Goal: Transaction & Acquisition: Obtain resource

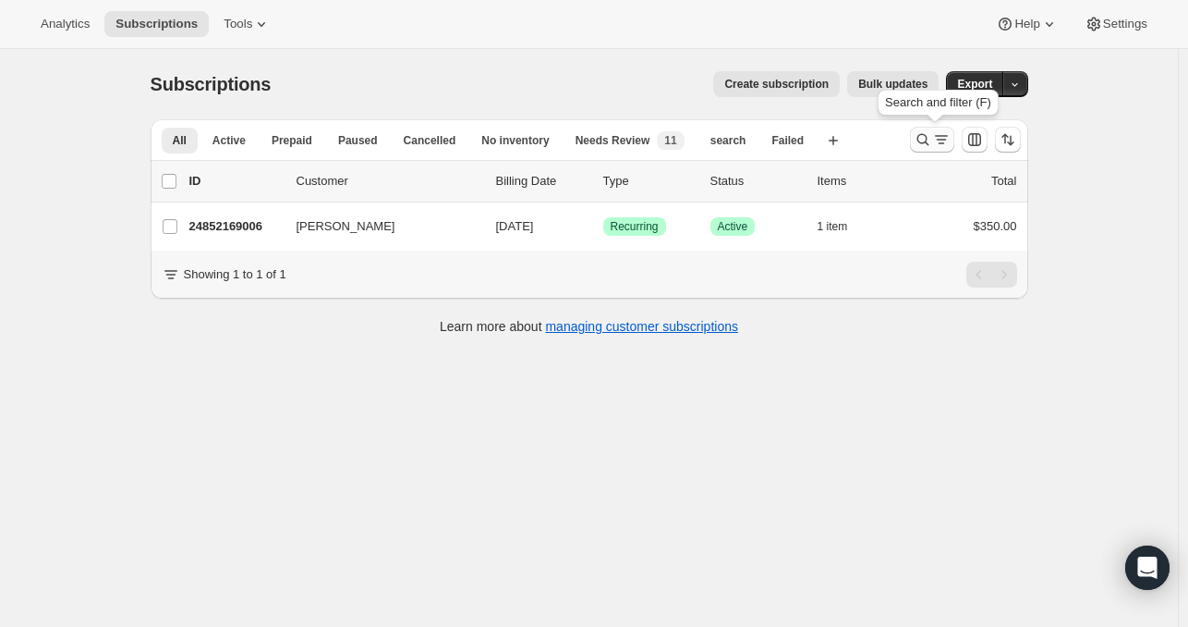
click at [927, 143] on icon "Search and filter results" at bounding box center [923, 140] width 12 height 12
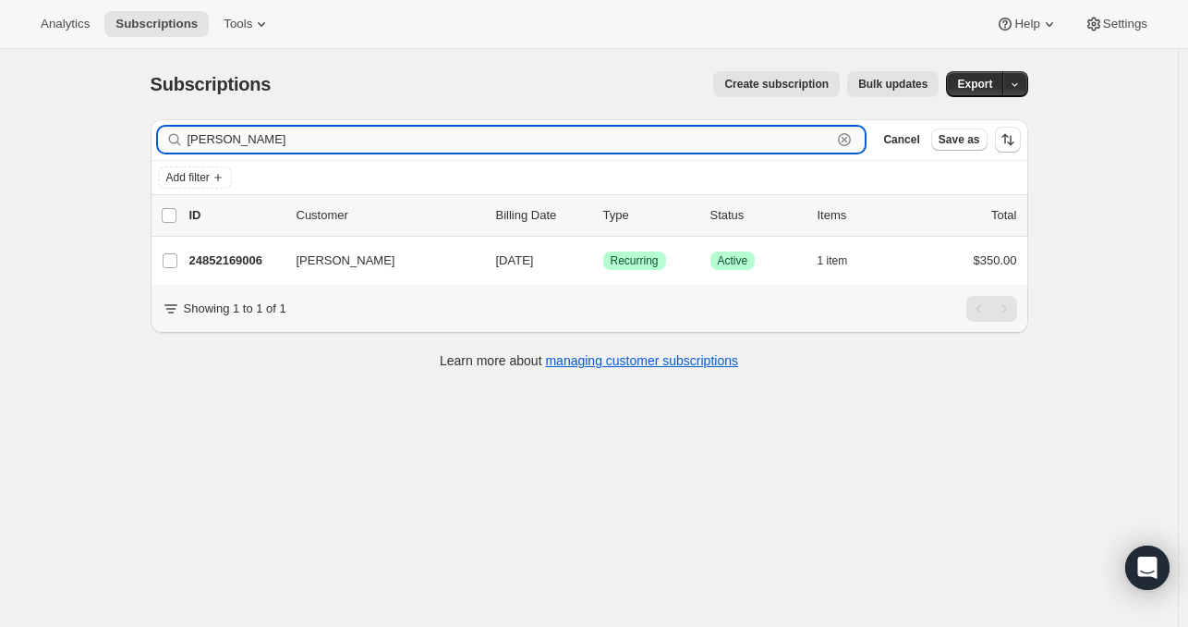
drag, startPoint x: 281, startPoint y: 140, endPoint x: 197, endPoint y: 142, distance: 84.1
click at [197, 142] on input "[PERSON_NAME]" at bounding box center [510, 140] width 645 height 26
type input "k"
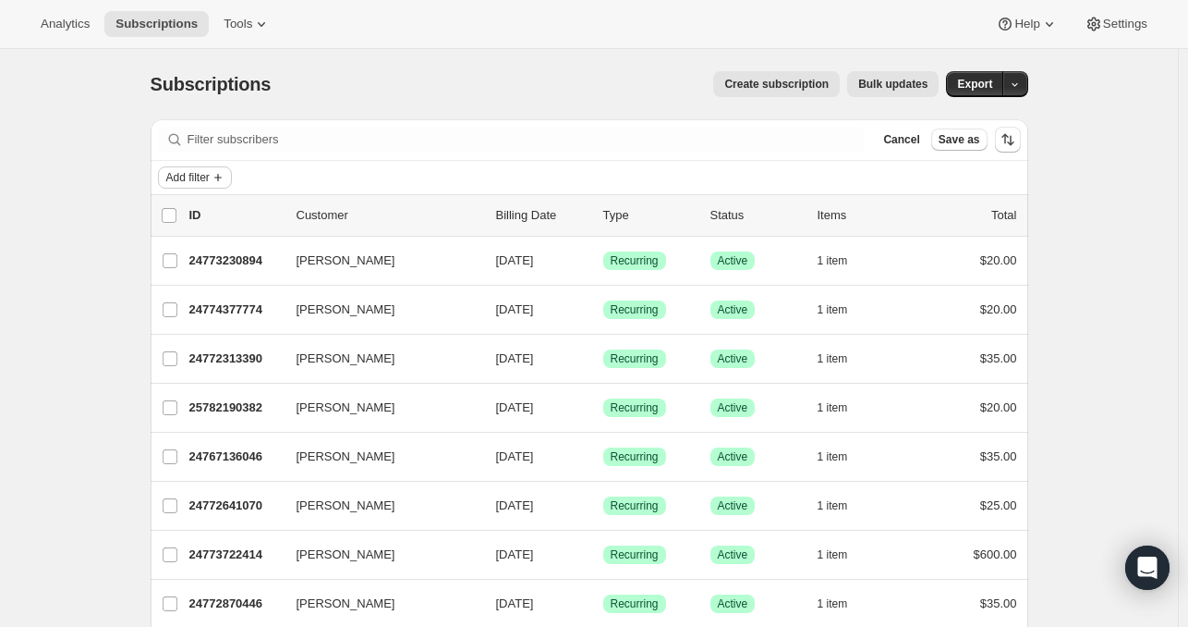
click at [225, 180] on icon "Add filter" at bounding box center [218, 177] width 15 height 15
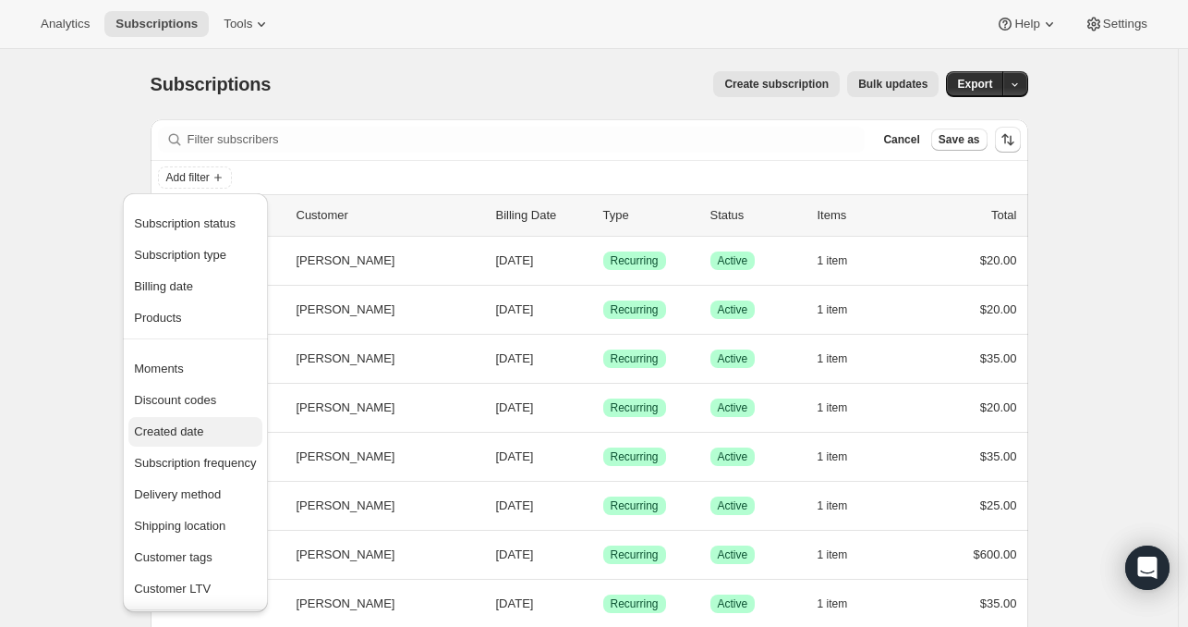
click at [166, 433] on span "Created date" at bounding box center [168, 431] width 69 height 14
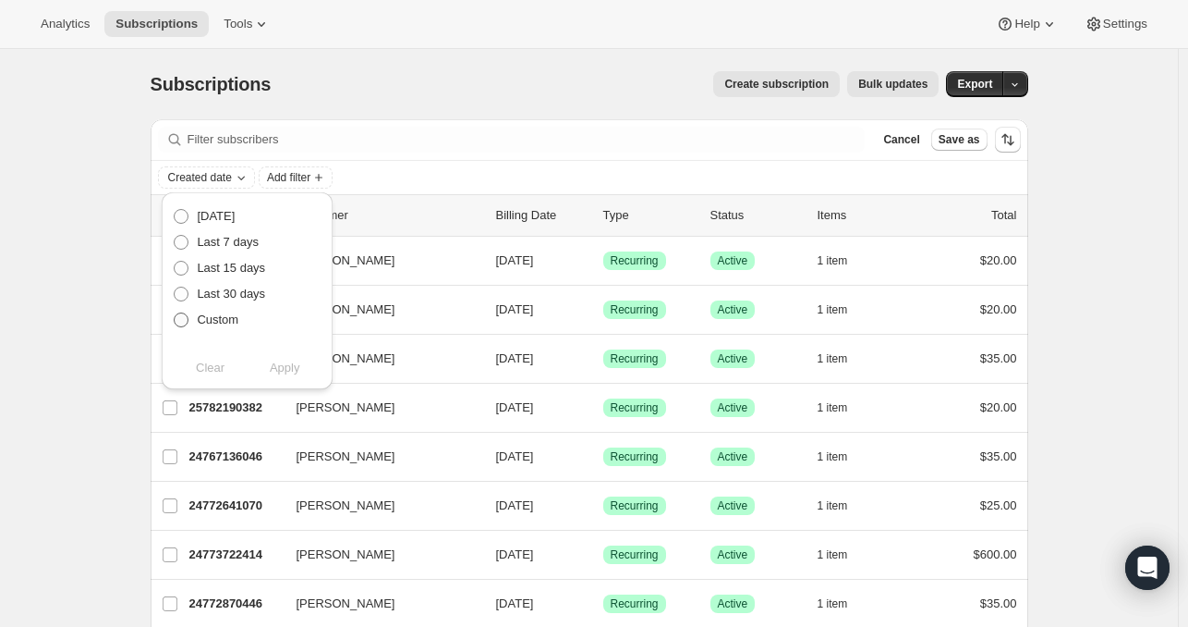
click at [181, 324] on span at bounding box center [181, 319] width 15 height 15
click at [175, 313] on input "Custom" at bounding box center [174, 312] width 1 height 1
radio input "true"
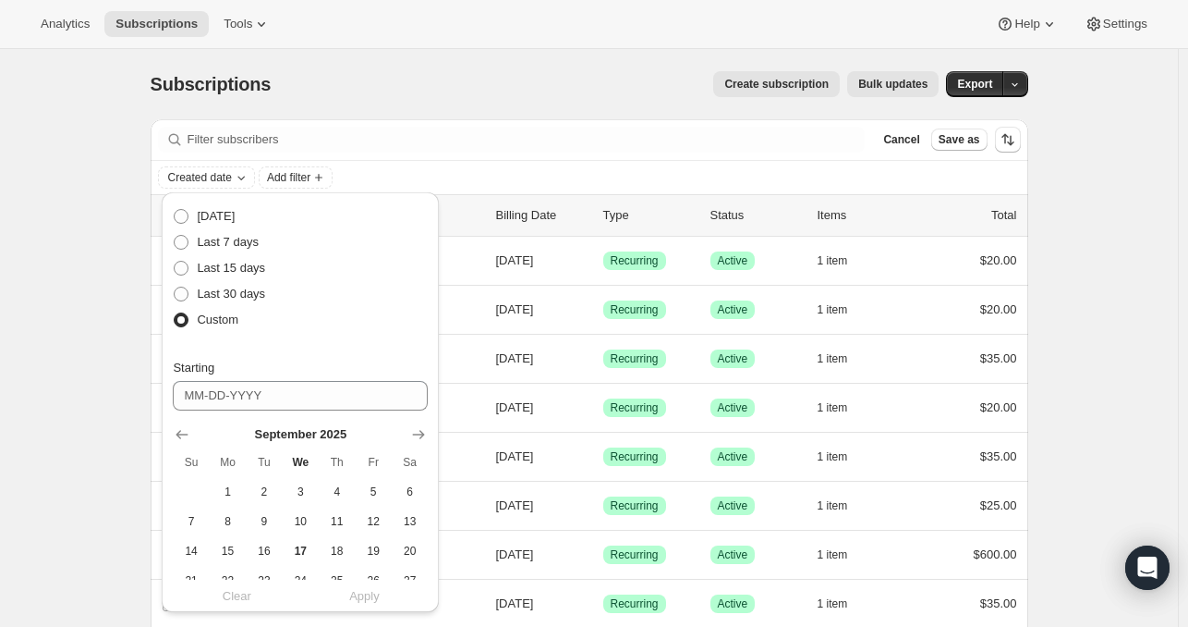
click at [181, 324] on span at bounding box center [181, 319] width 15 height 15
click at [175, 313] on input "Custom" at bounding box center [174, 312] width 1 height 1
click at [228, 496] on span "1" at bounding box center [227, 491] width 21 height 15
type input "[DATE]"
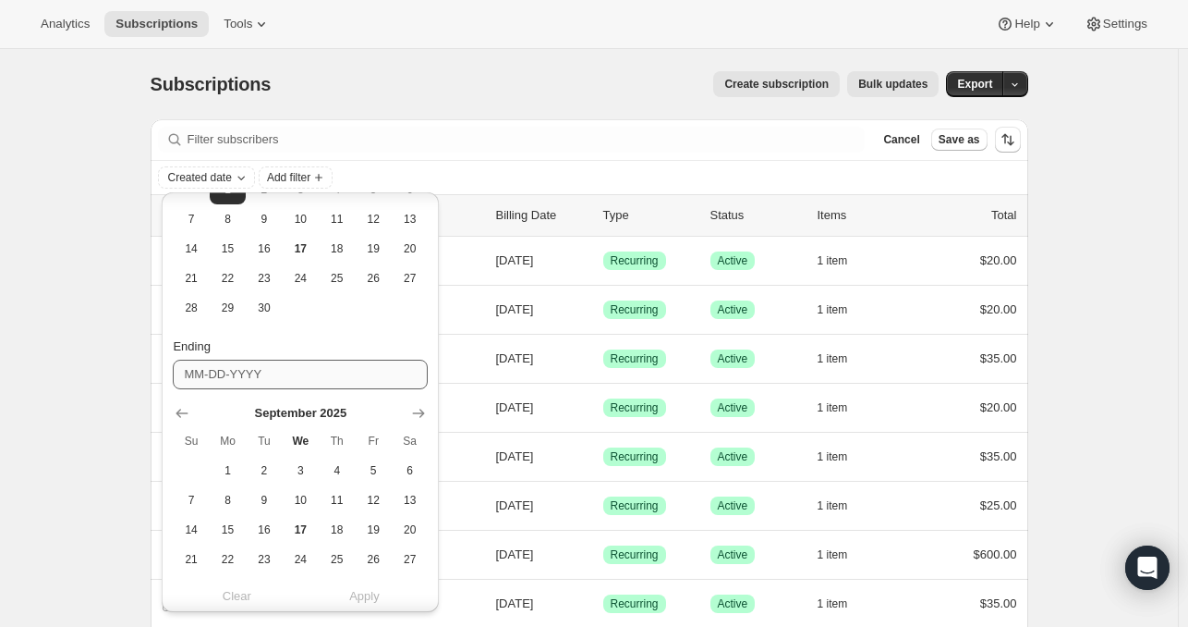
scroll to position [303, 0]
click at [305, 532] on span "17" at bounding box center [300, 528] width 21 height 15
type input "[DATE]"
click at [367, 600] on span "Apply" at bounding box center [364, 597] width 30 height 18
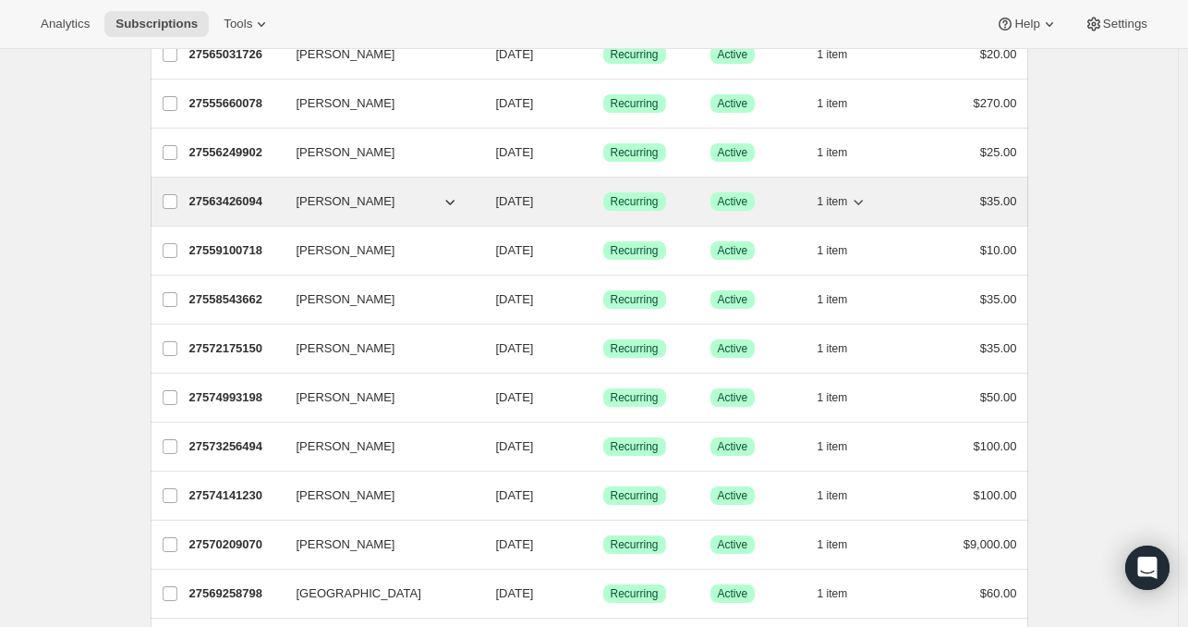
scroll to position [0, 0]
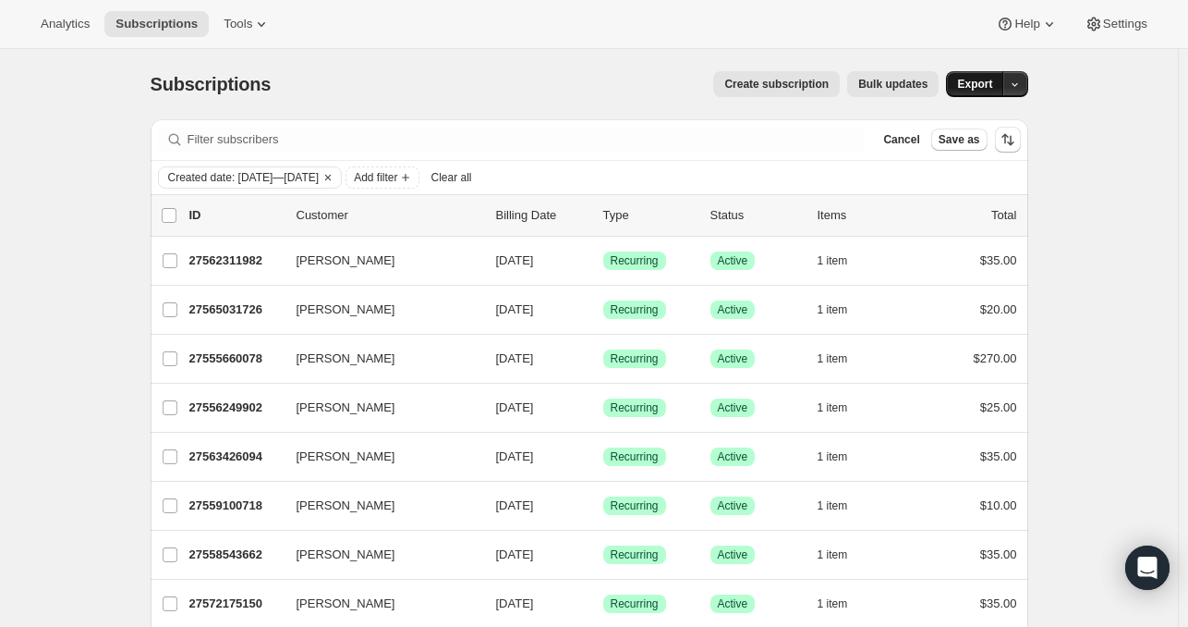
click at [982, 83] on span "Export" at bounding box center [974, 84] width 35 height 15
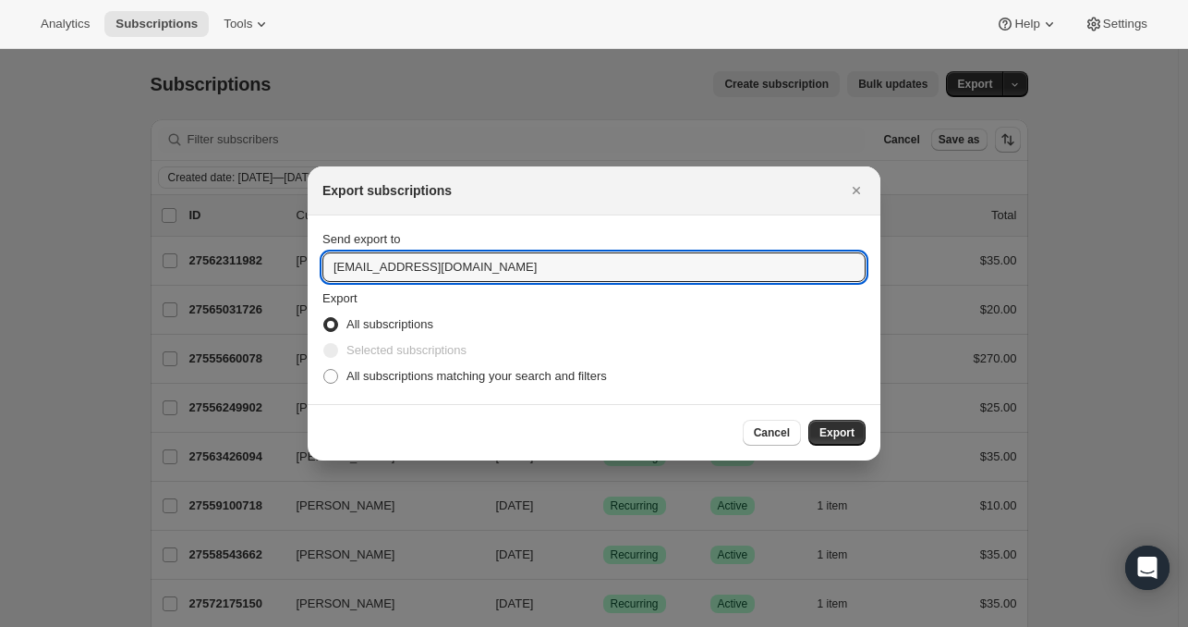
drag, startPoint x: 487, startPoint y: 274, endPoint x: 239, endPoint y: 273, distance: 247.7
type input "[PERSON_NAME][EMAIL_ADDRESS][DOMAIN_NAME]"
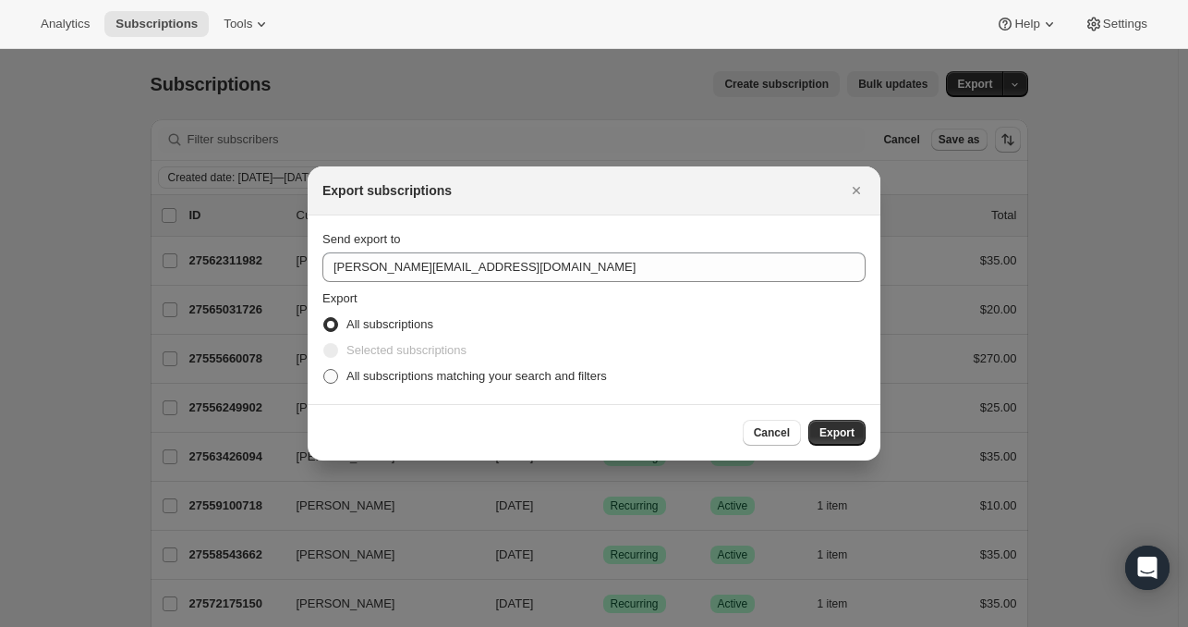
click at [331, 377] on span ":ra:" at bounding box center [330, 376] width 15 height 15
click at [324, 370] on input "All subscriptions matching your search and filters" at bounding box center [323, 369] width 1 height 1
radio input "true"
click at [835, 432] on span "Export" at bounding box center [837, 432] width 35 height 15
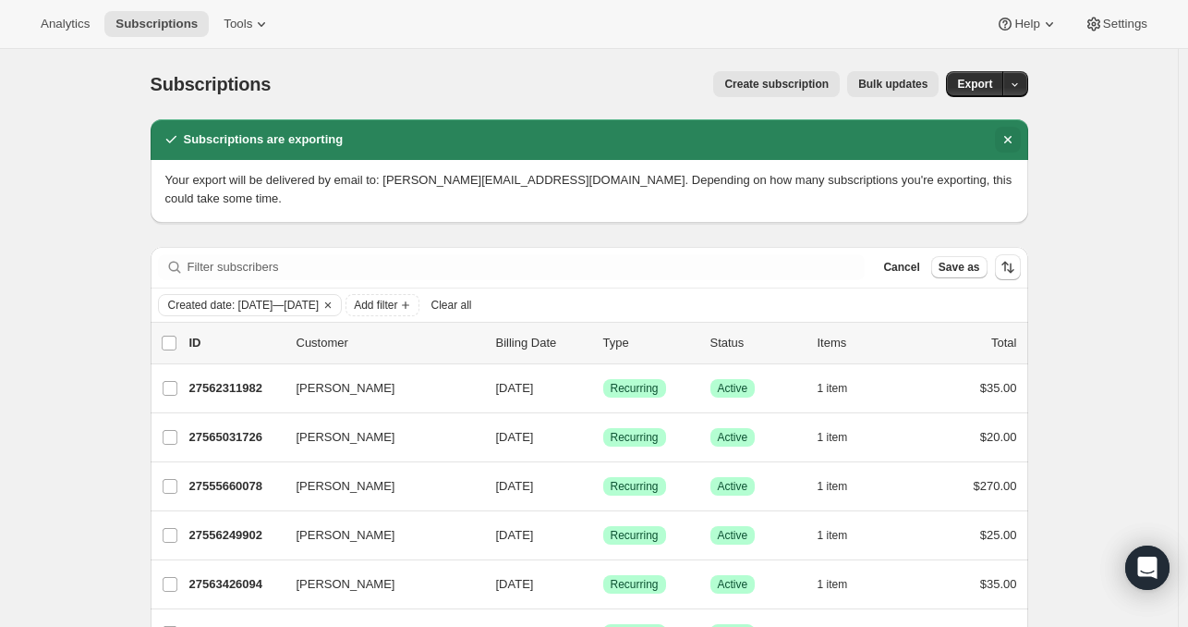
click at [1011, 141] on icon "Dismiss notification" at bounding box center [1007, 139] width 7 height 7
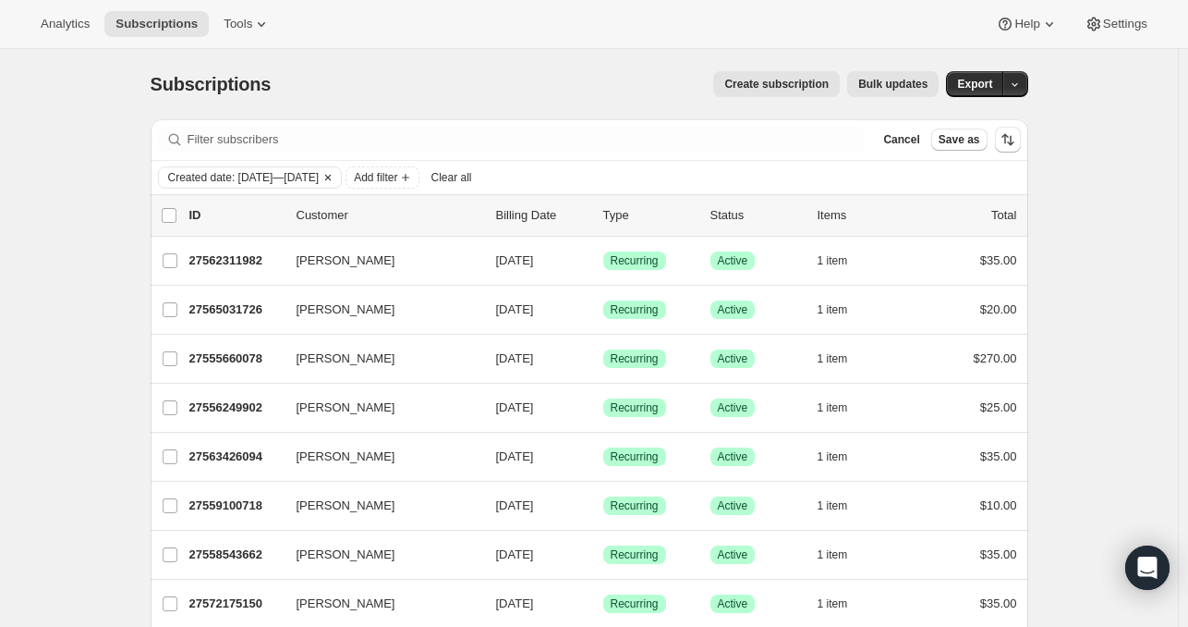
click at [331, 177] on icon "Clear" at bounding box center [328, 178] width 6 height 6
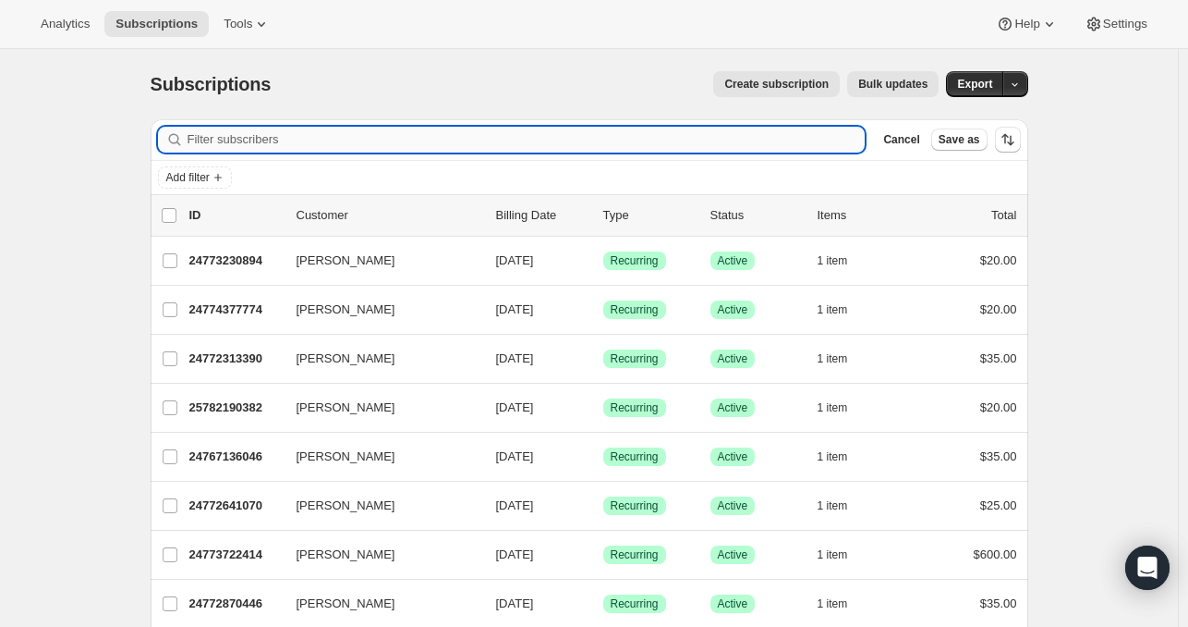
click at [291, 140] on input "Filter subscribers" at bounding box center [527, 140] width 678 height 26
paste input "[EMAIL_ADDRESS][DOMAIN_NAME]"
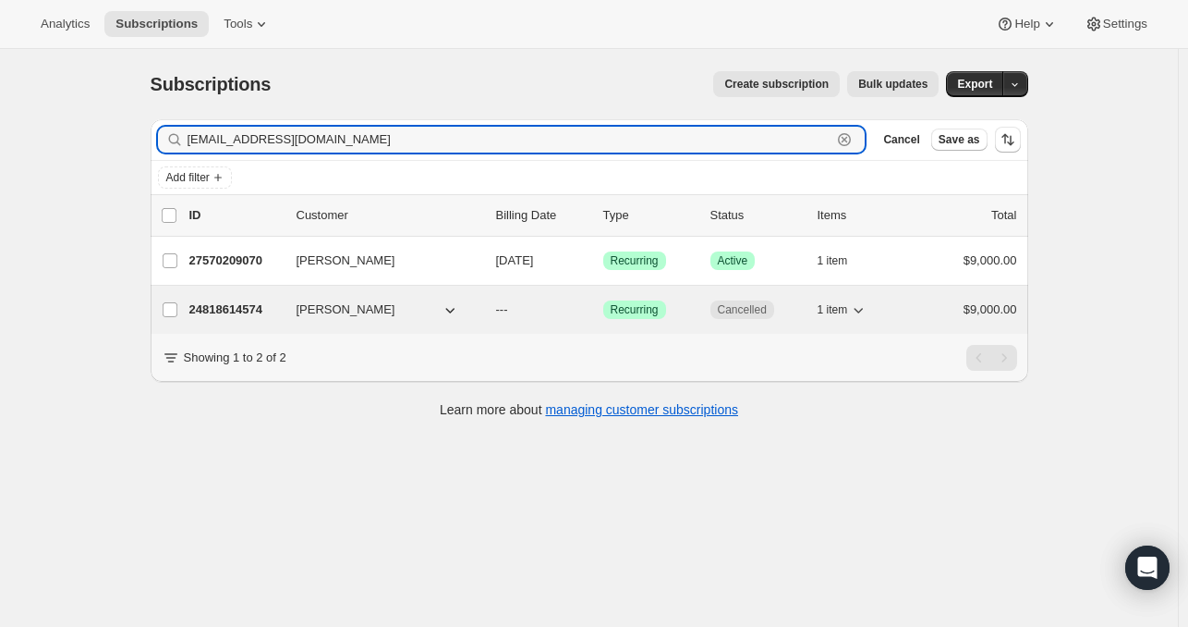
type input "[EMAIL_ADDRESS][DOMAIN_NAME]"
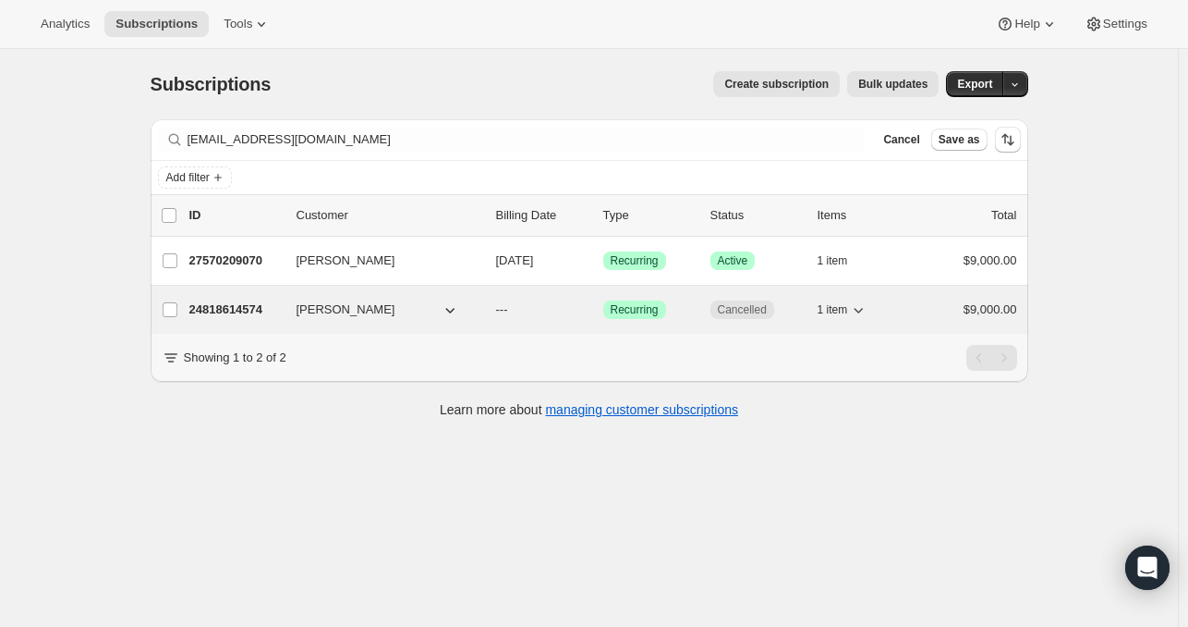
click at [239, 306] on p "24818614574" at bounding box center [235, 309] width 92 height 18
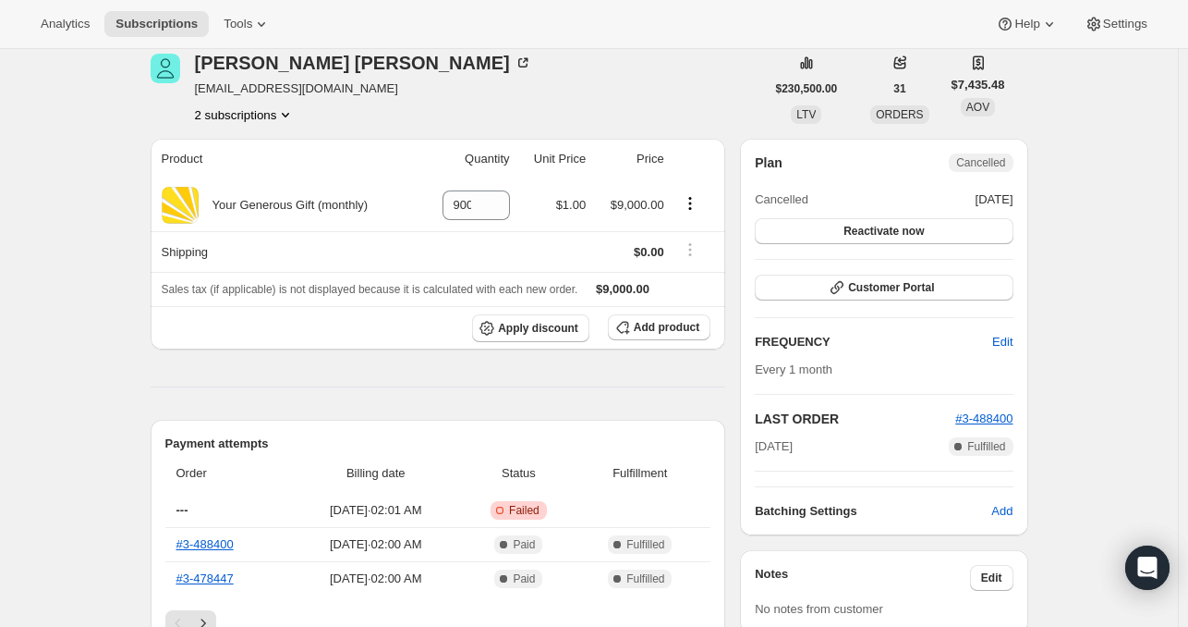
scroll to position [79, 0]
click at [289, 117] on icon "Product actions" at bounding box center [285, 115] width 18 height 18
click at [238, 150] on span "24818614574 Info Current" at bounding box center [250, 149] width 128 height 14
click at [234, 185] on span "27570209070" at bounding box center [223, 181] width 74 height 14
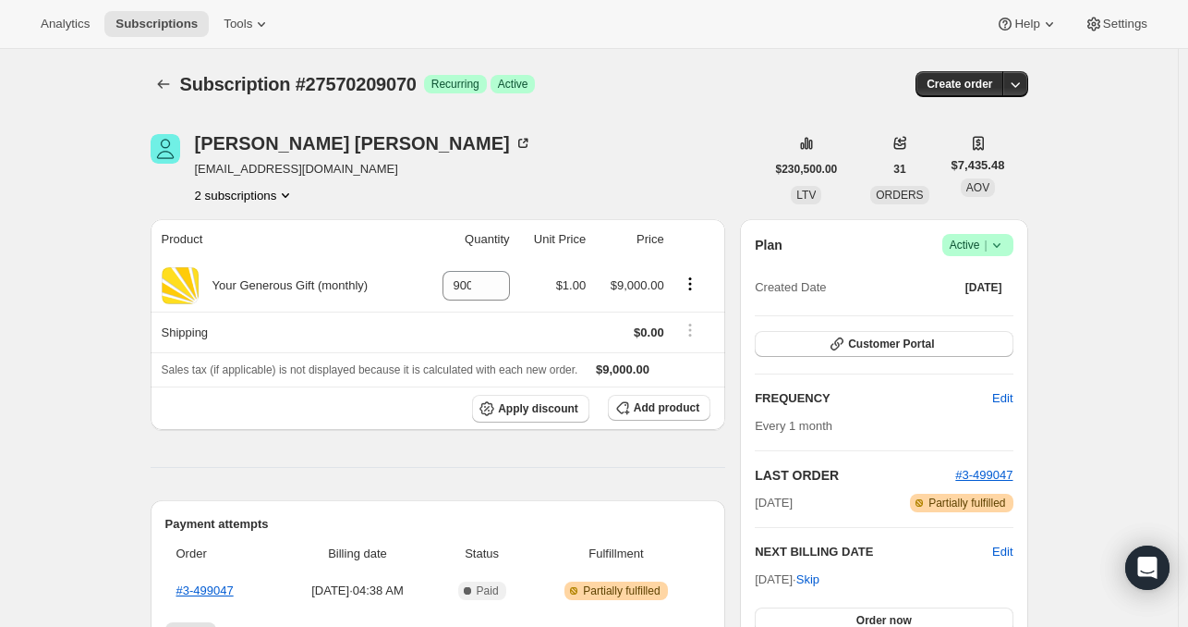
click at [288, 191] on icon "Product actions" at bounding box center [285, 195] width 18 height 18
click at [247, 230] on span "24818614574" at bounding box center [223, 229] width 74 height 14
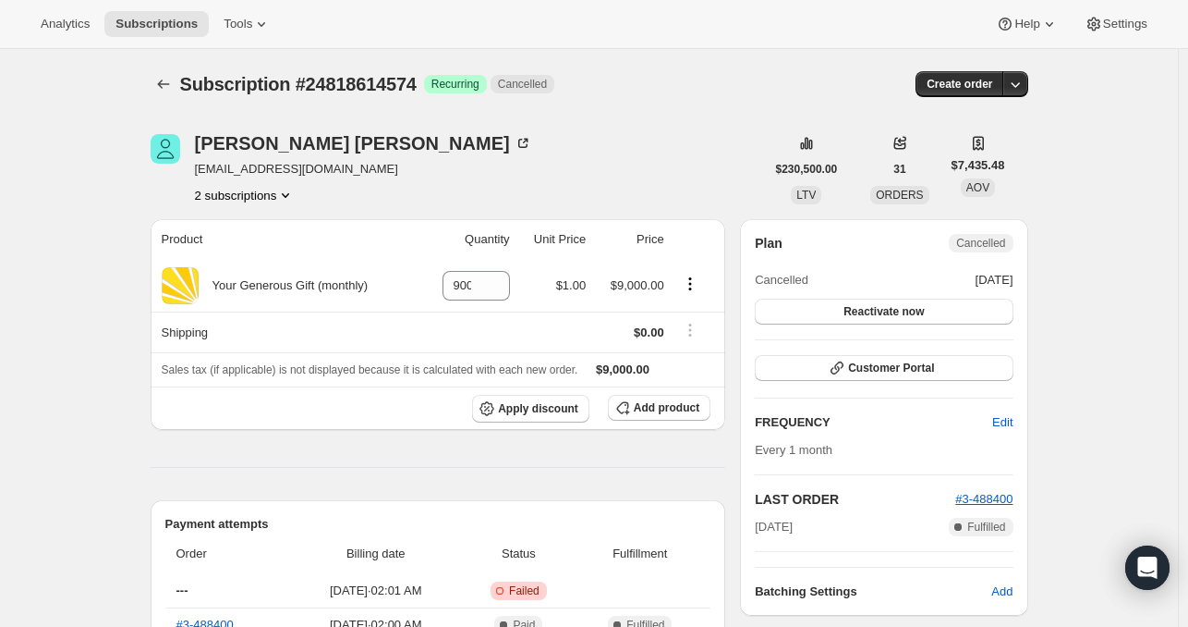
click at [606, 221] on th "Price" at bounding box center [630, 239] width 78 height 41
click at [286, 193] on icon "Product actions" at bounding box center [285, 195] width 7 height 5
click at [242, 259] on span "27570209070" at bounding box center [223, 260] width 74 height 14
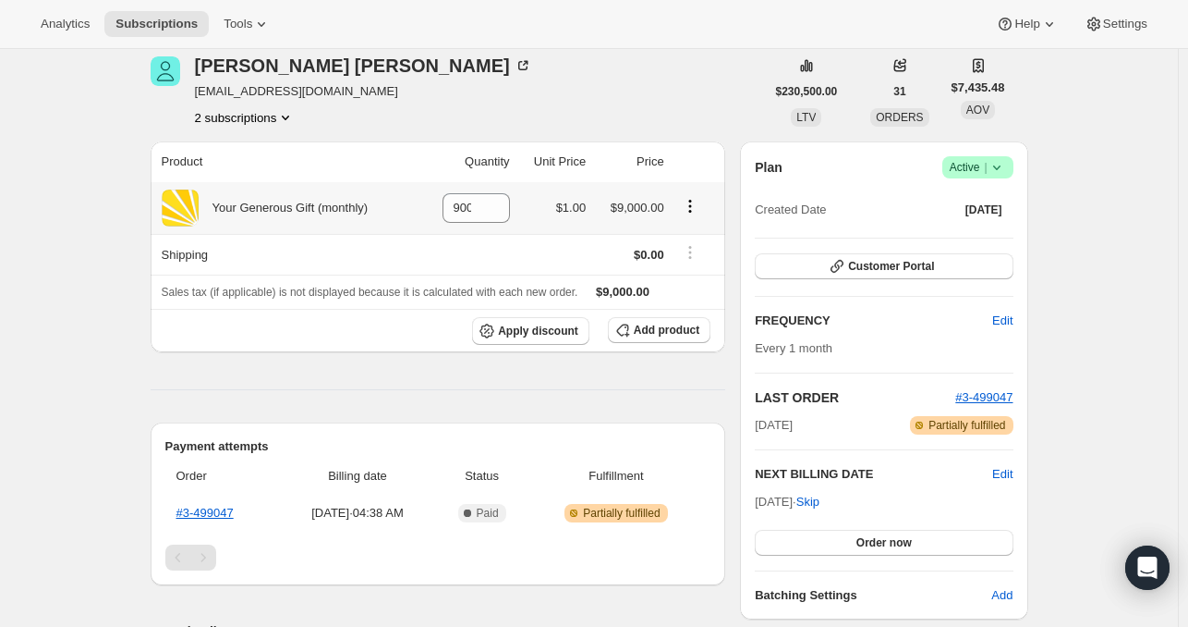
scroll to position [78, 0]
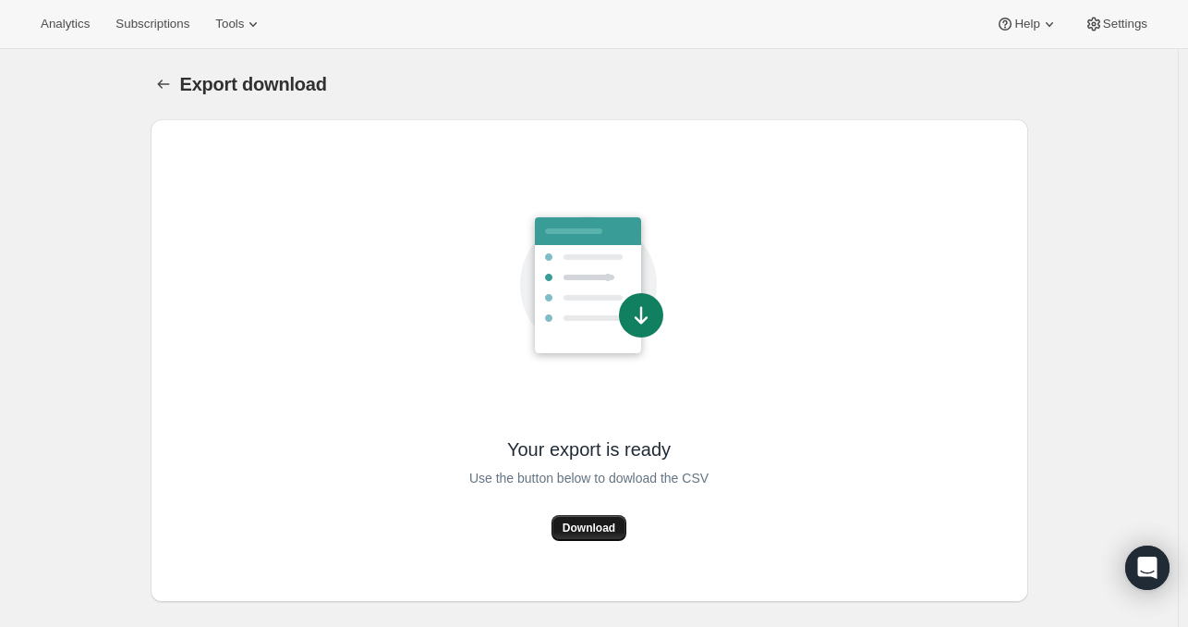
click at [591, 521] on span "Download" at bounding box center [589, 527] width 53 height 15
